Goal: Transaction & Acquisition: Purchase product/service

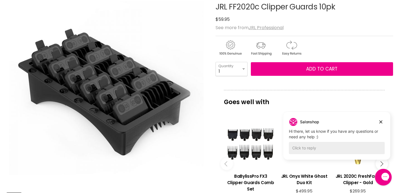
scroll to position [78, 0]
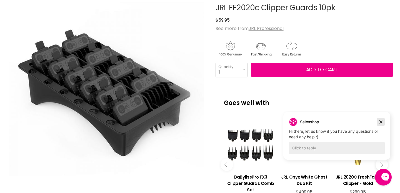
click at [379, 121] on icon "Dismiss campaign" at bounding box center [381, 122] width 6 height 7
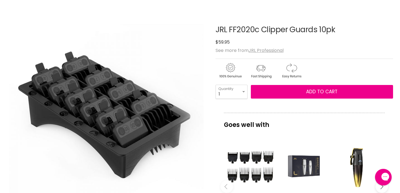
scroll to position [45, 0]
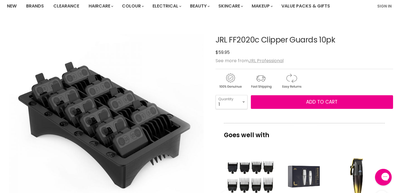
drag, startPoint x: 216, startPoint y: 39, endPoint x: 333, endPoint y: 40, distance: 117.2
click at [333, 40] on h1 "JRL FF2020c Clipper Guards 10pk" at bounding box center [305, 40] width 178 height 9
copy h1 "JRL FF2020c Clipper Guards 10p"
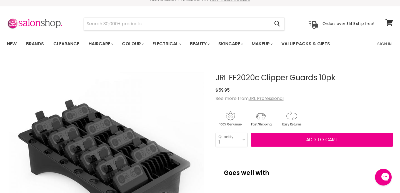
scroll to position [0, 0]
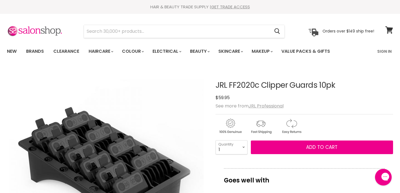
click at [318, 97] on div "$59.95" at bounding box center [305, 98] width 178 height 8
drag, startPoint x: 262, startPoint y: 83, endPoint x: 312, endPoint y: 83, distance: 49.7
click at [312, 83] on h1 "JRL FF2020c Clipper Guards 10pk" at bounding box center [305, 85] width 178 height 9
copy h1 "Clipper Guard"
